Goal: Transaction & Acquisition: Purchase product/service

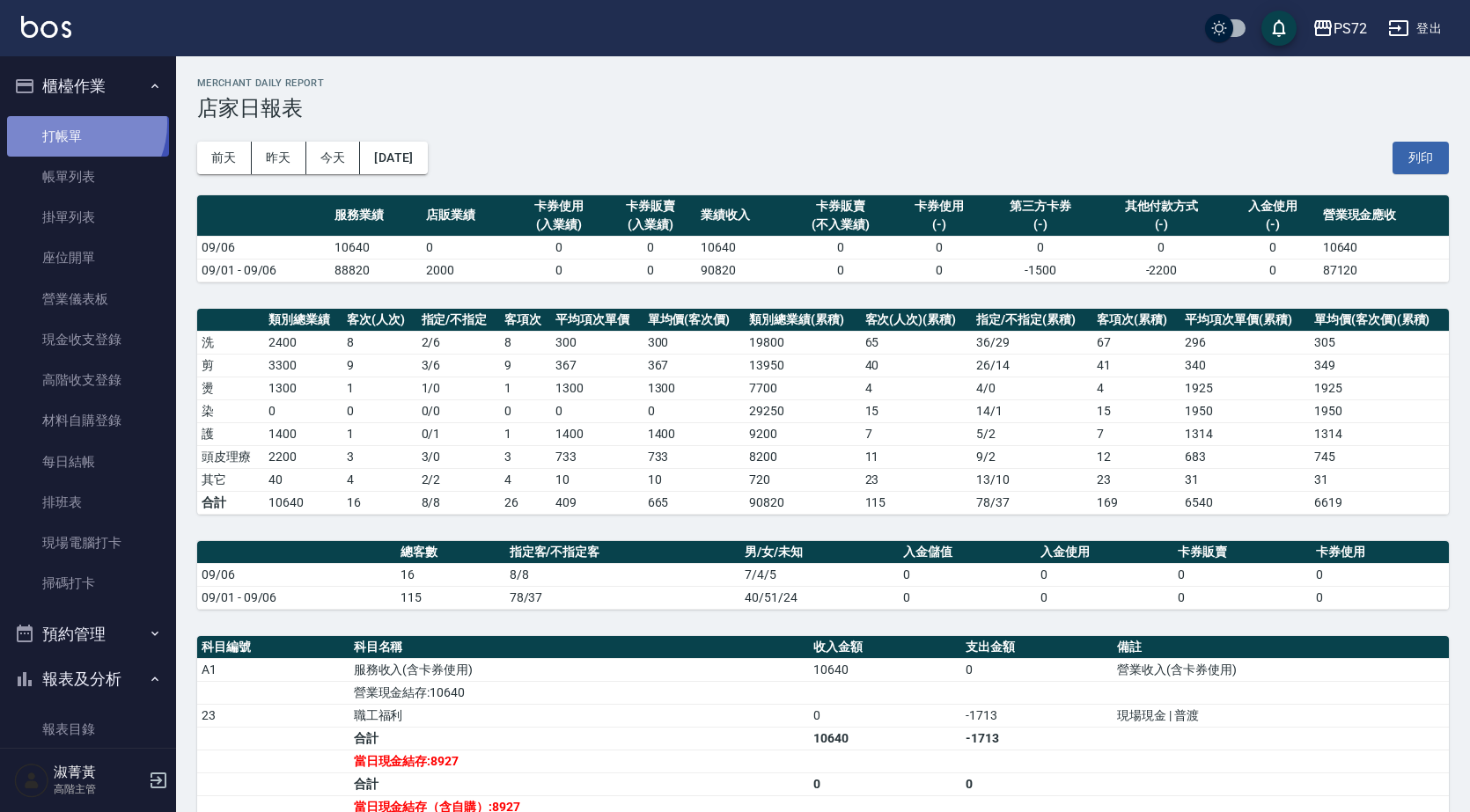
click at [75, 123] on link "打帳單" at bounding box center [88, 136] width 162 height 40
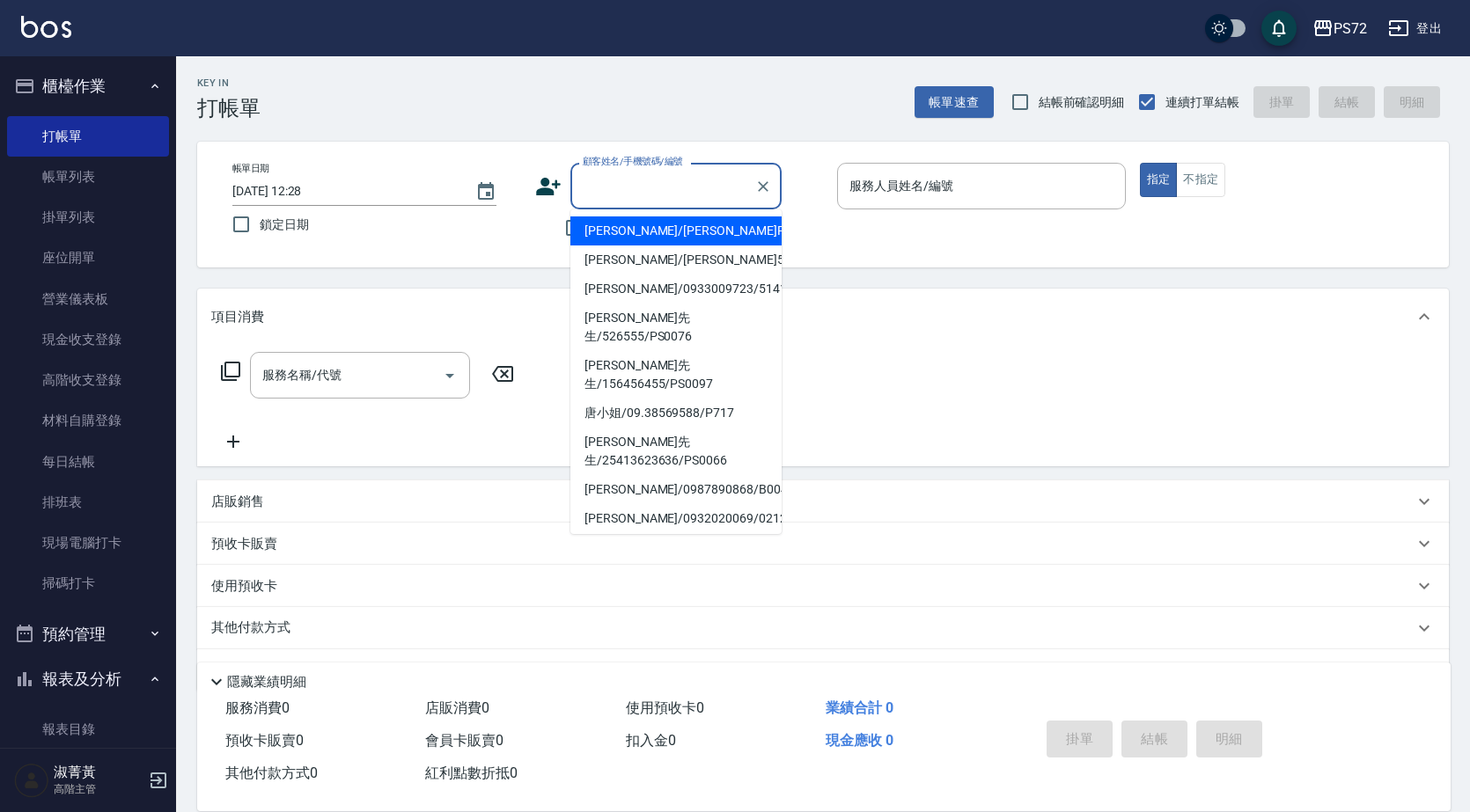
click at [650, 176] on input "顧客姓名/手機號碼/編號" at bounding box center [663, 187] width 169 height 31
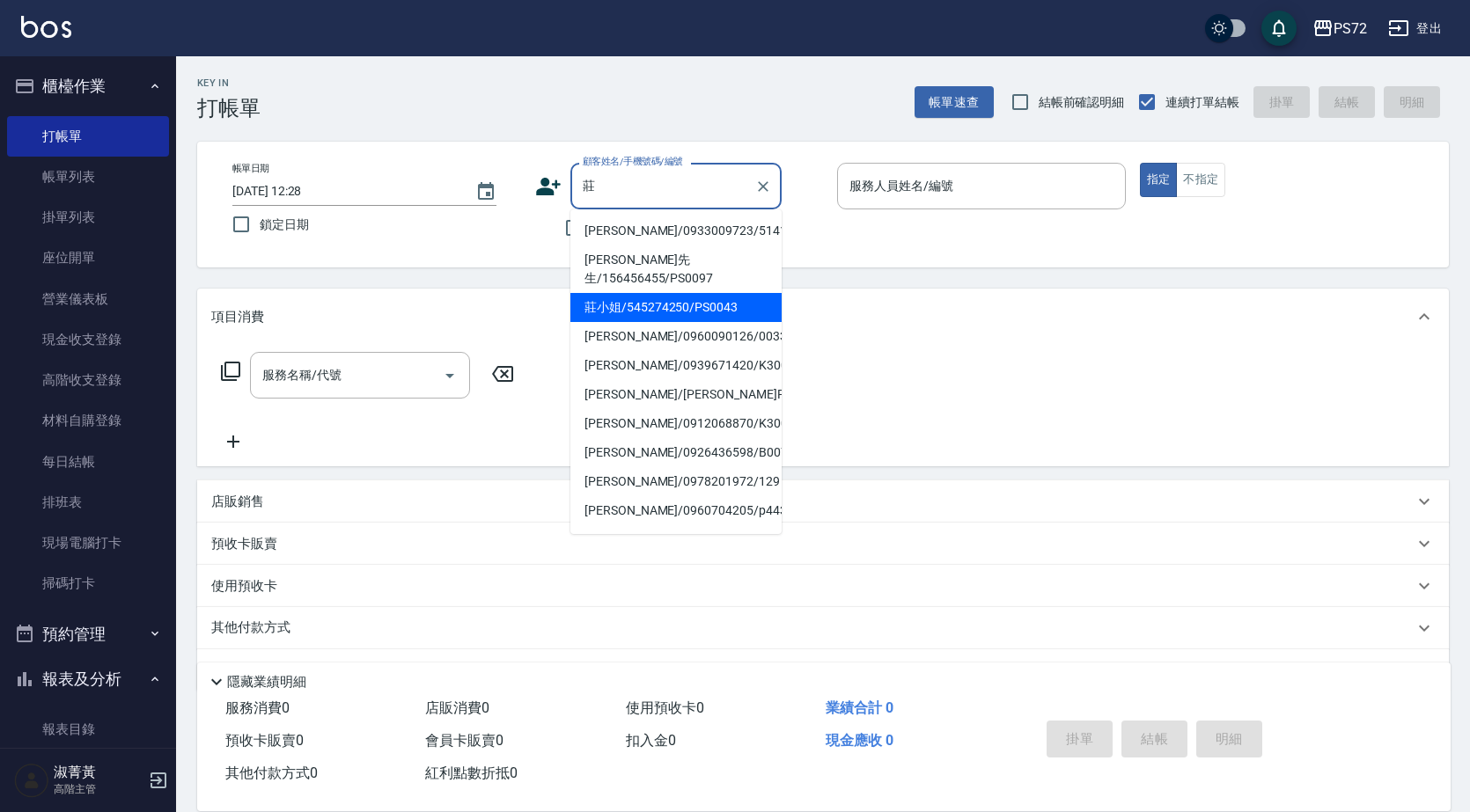
click at [673, 293] on li "莊小姐/545274250/PS0043" at bounding box center [675, 308] width 211 height 29
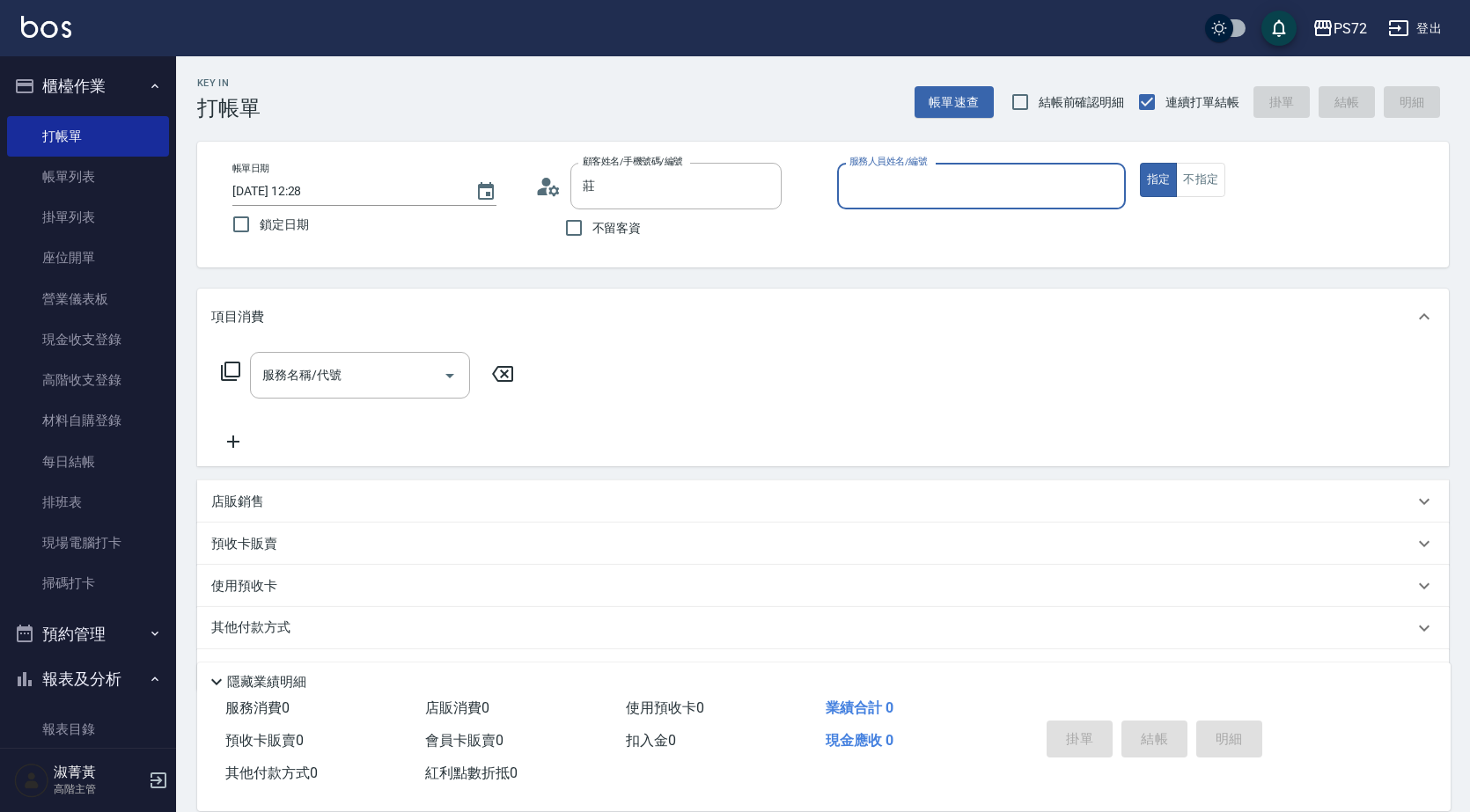
type input "莊小姐/545274250/PS0043"
click at [930, 189] on input "kiwi-3" at bounding box center [968, 187] width 246 height 31
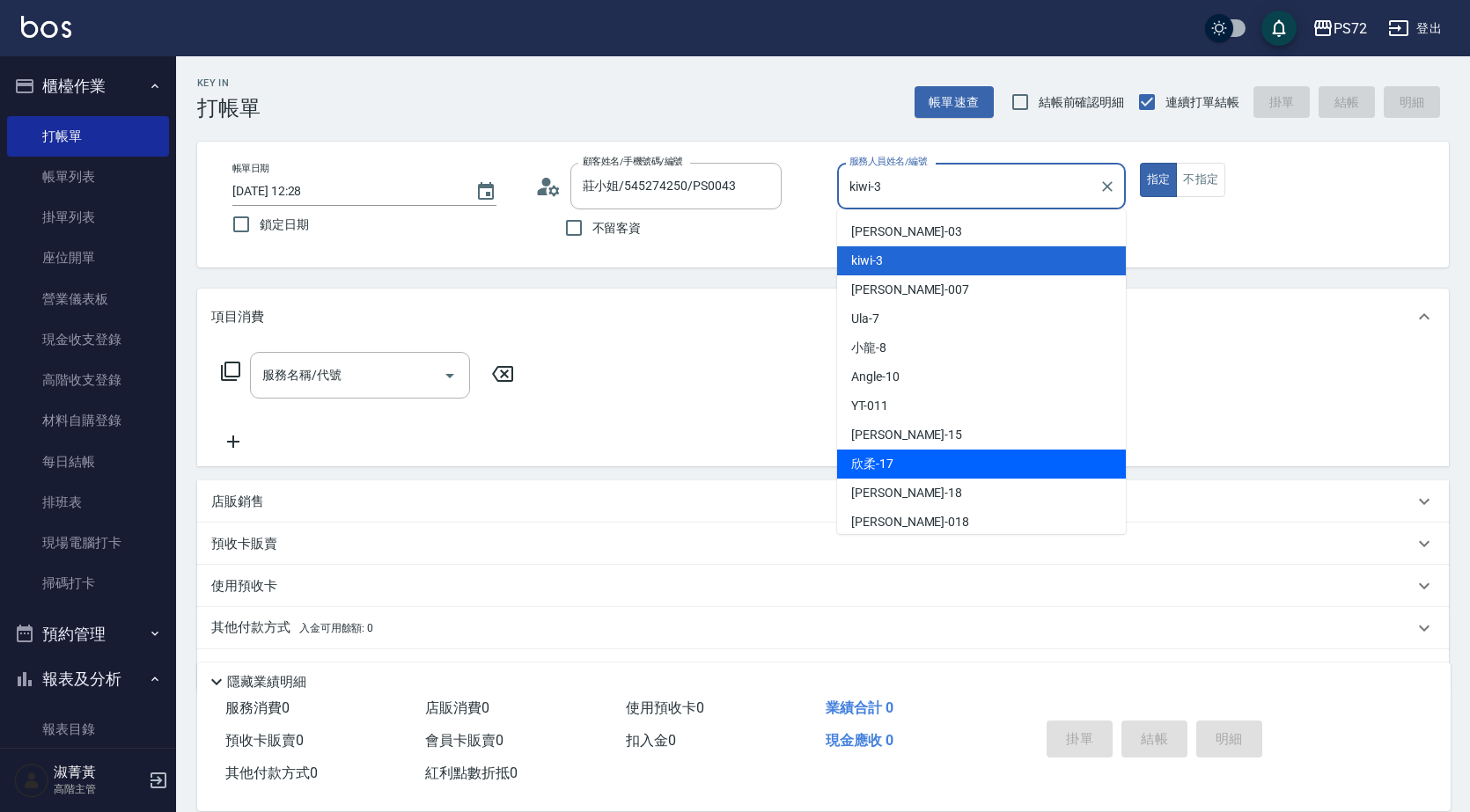
scroll to position [96, 0]
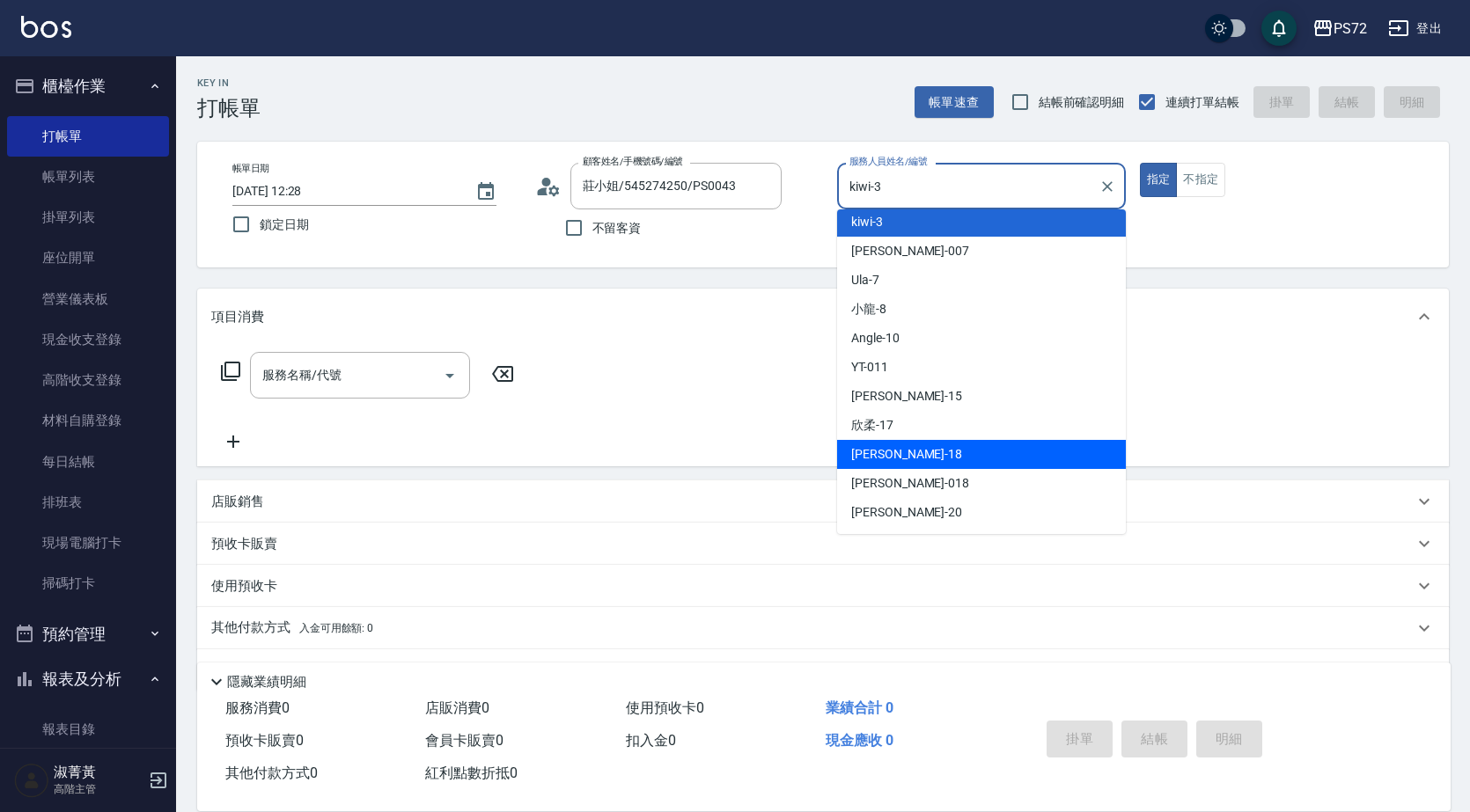
click at [968, 456] on div "[PERSON_NAME] -18" at bounding box center [980, 454] width 288 height 29
type input "[PERSON_NAME]-18"
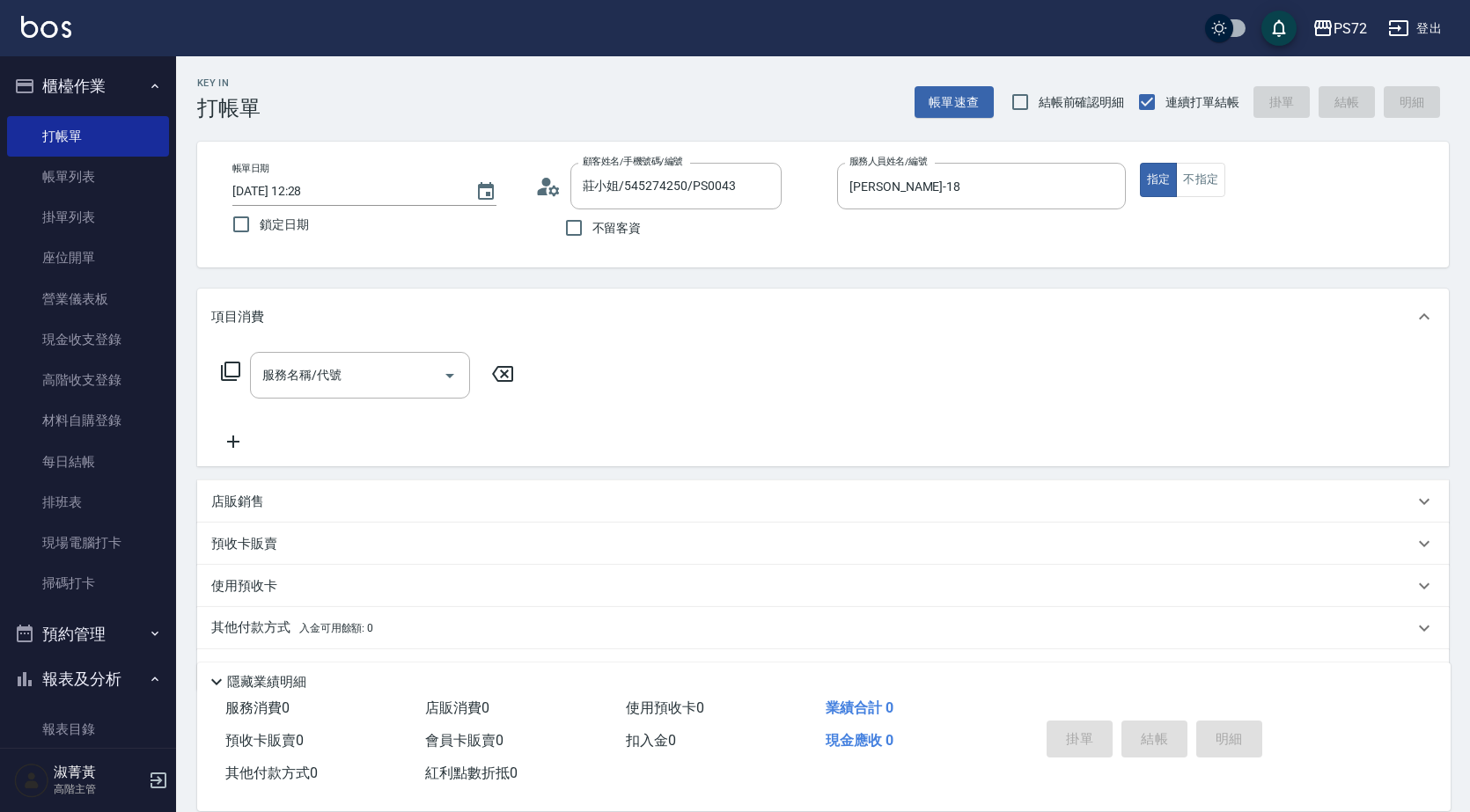
click at [1187, 197] on div "帳單日期 [DATE] 12:28 鎖定日期 顧客姓名/手機號碼/編號 莊小姐/545274250/PS0043 顧客姓名/手機號碼/編號 不留客資 服務人員…" at bounding box center [822, 205] width 1209 height 84
click at [1216, 173] on button "不指定" at bounding box center [1200, 180] width 49 height 34
click at [320, 384] on input "服務名稱/代號" at bounding box center [347, 375] width 178 height 31
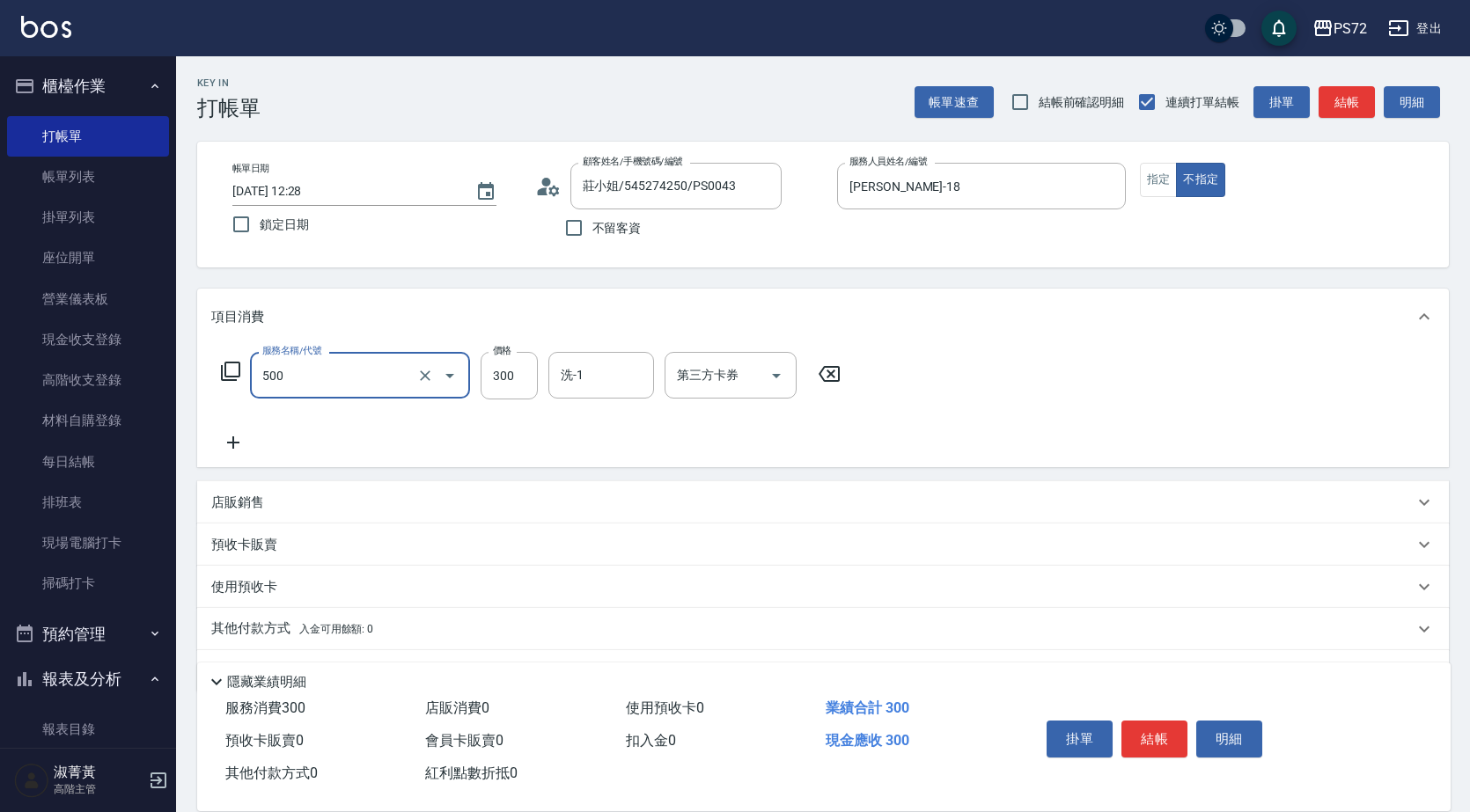
type input "洗髮(A級)(500)"
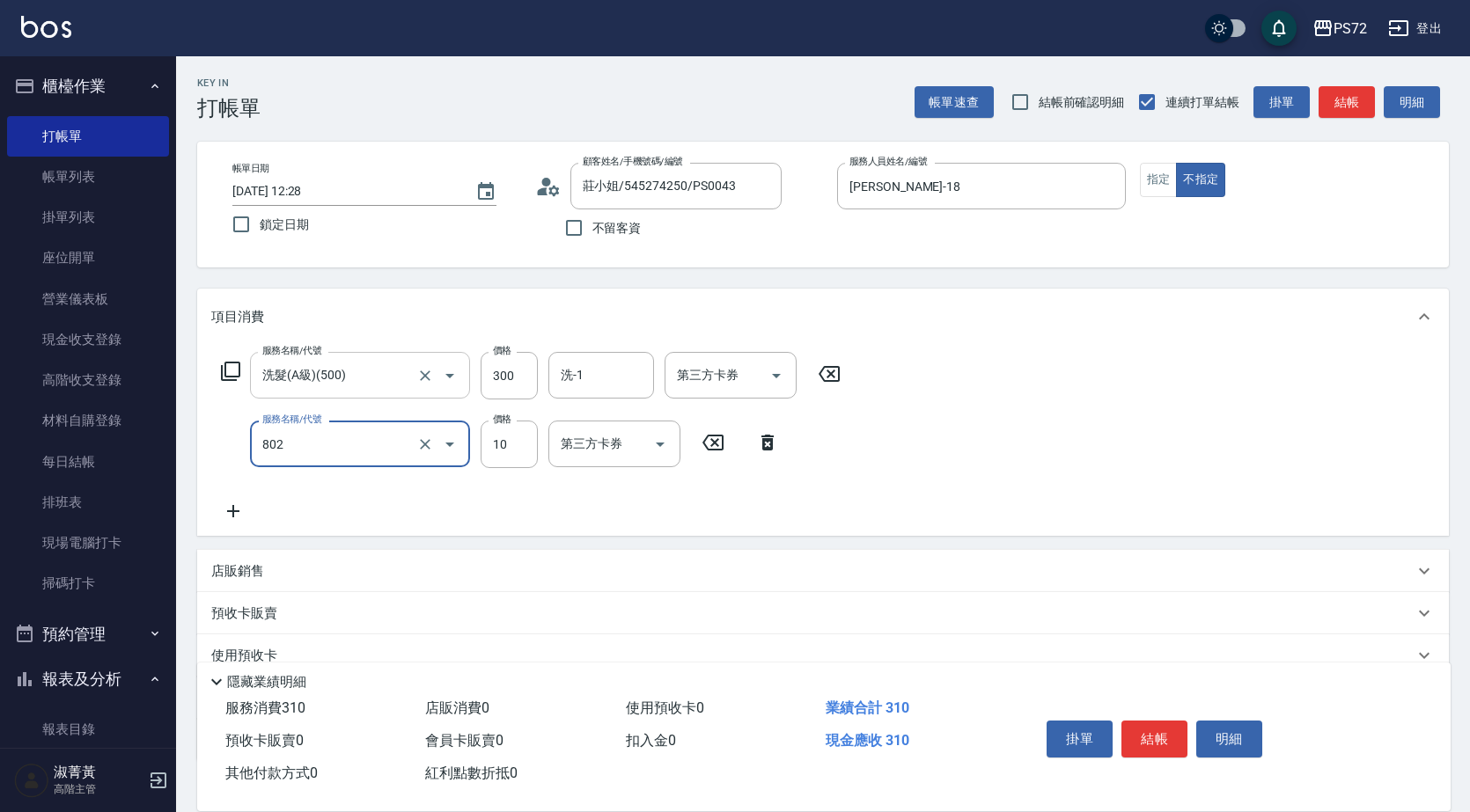
type input "潤絲(802)"
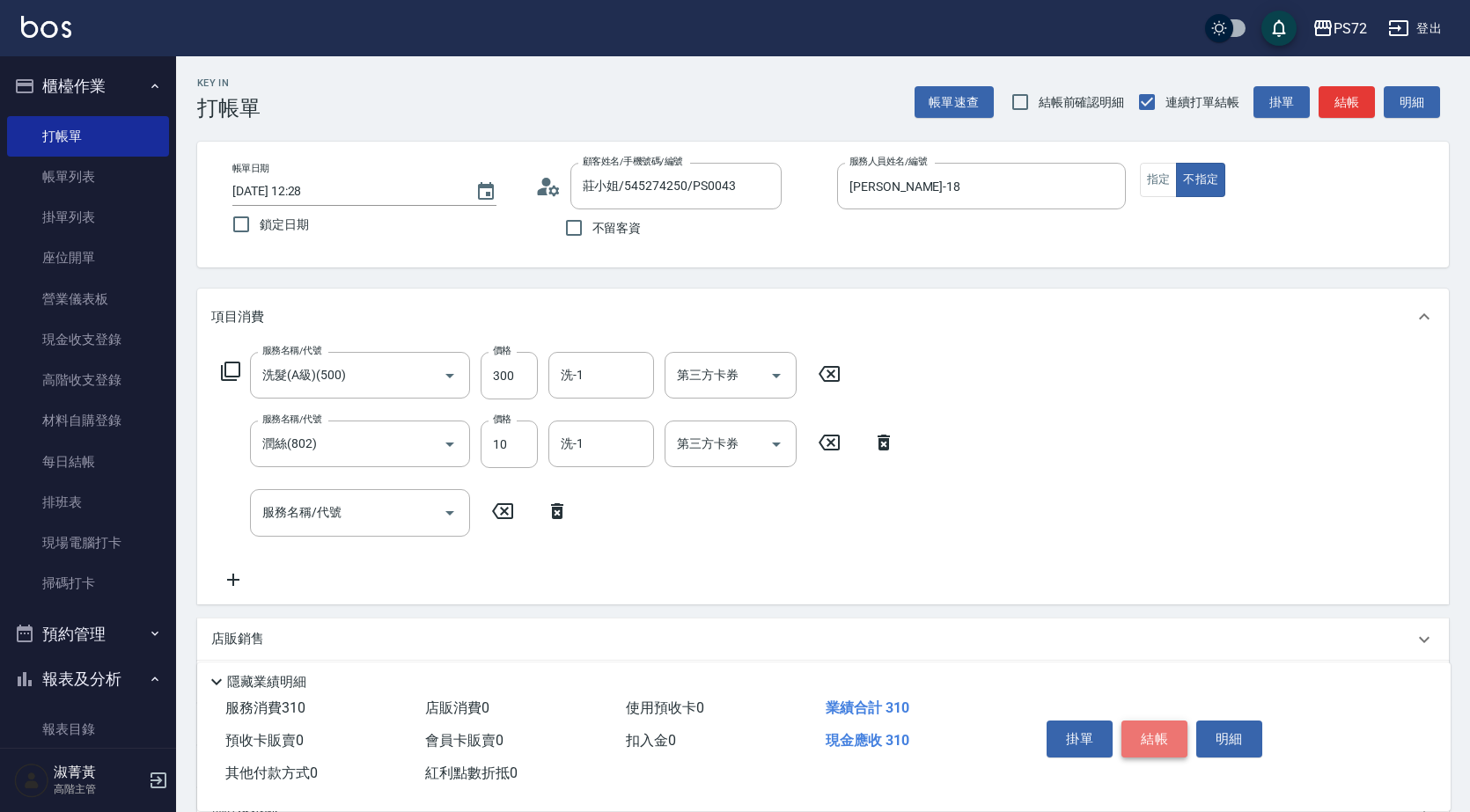
click at [1170, 720] on button "結帳" at bounding box center [1154, 739] width 66 height 37
